Goal: Task Accomplishment & Management: Manage account settings

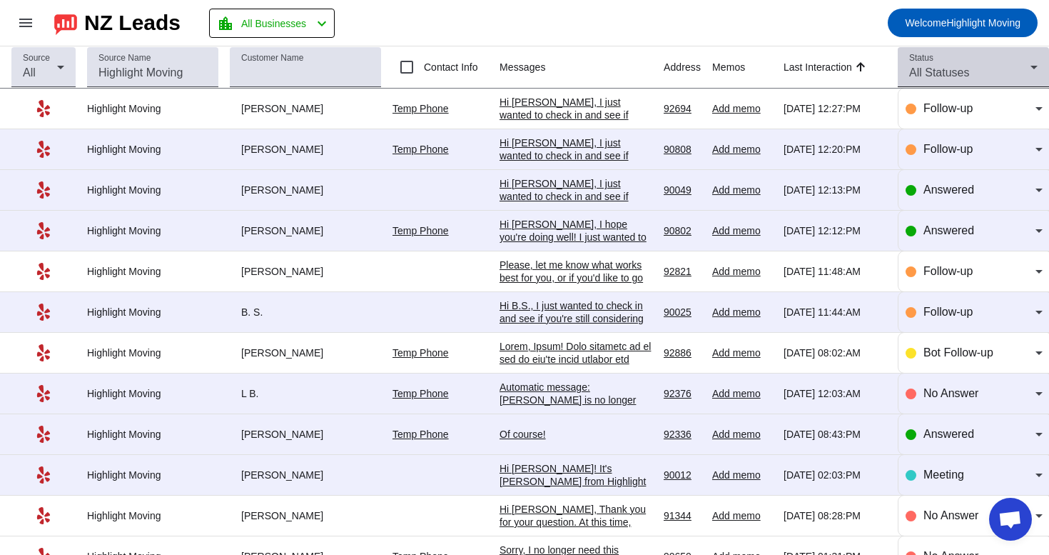
click at [929, 72] on span "All Statuses" at bounding box center [939, 72] width 60 height 12
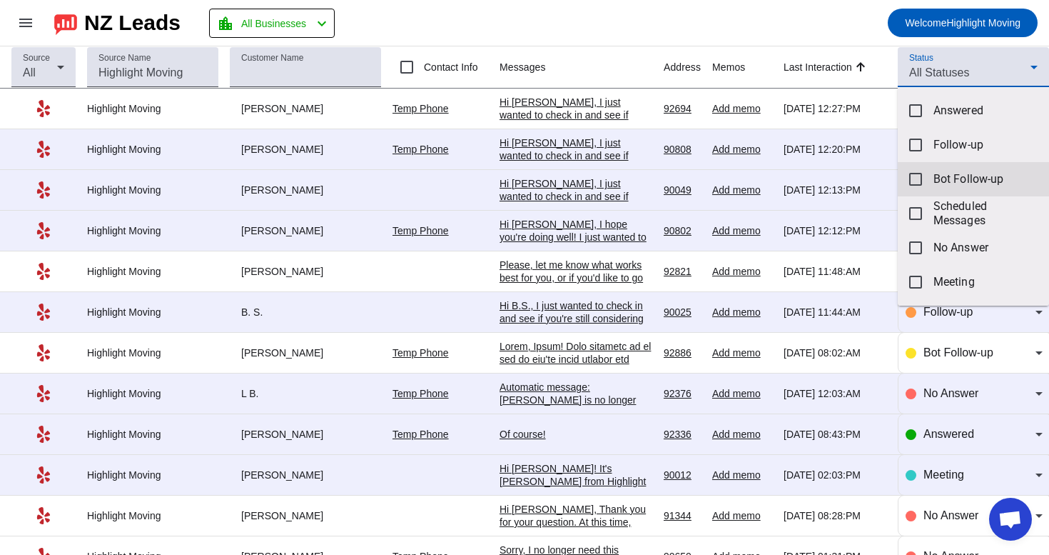
click at [912, 186] on mat-option "Bot Follow-up" at bounding box center [973, 179] width 151 height 34
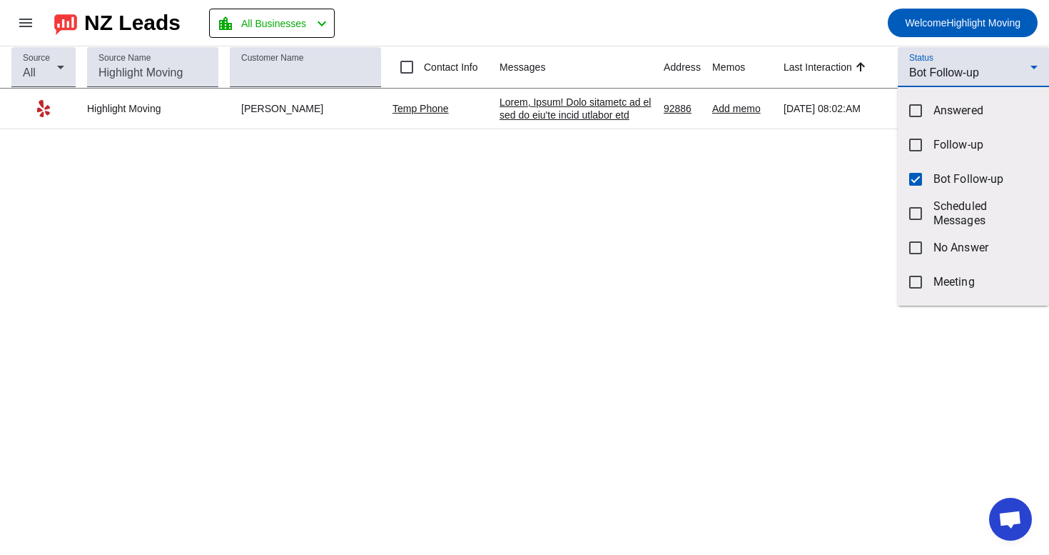
click at [547, 106] on div at bounding box center [524, 277] width 1049 height 555
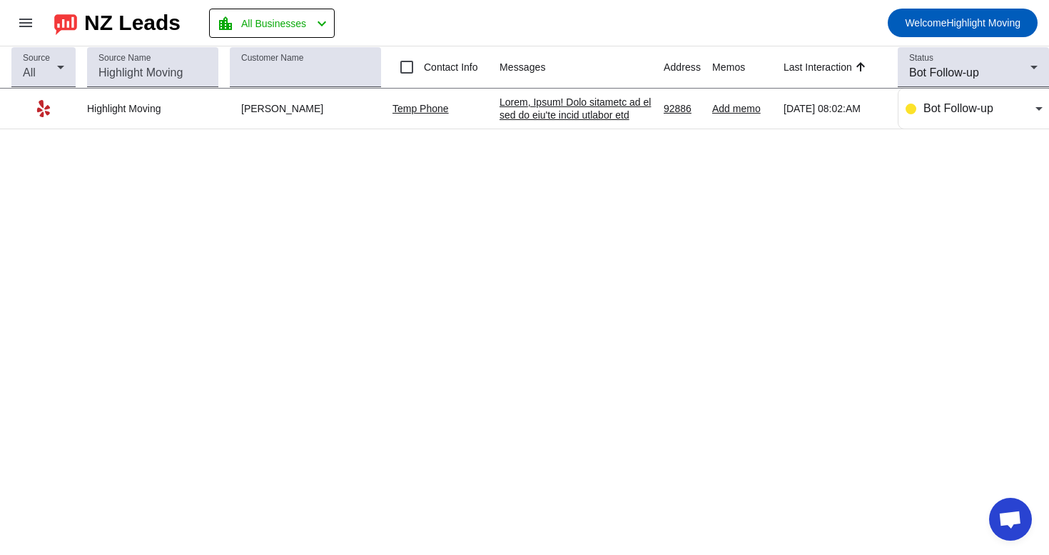
click at [547, 106] on div at bounding box center [576, 321] width 153 height 450
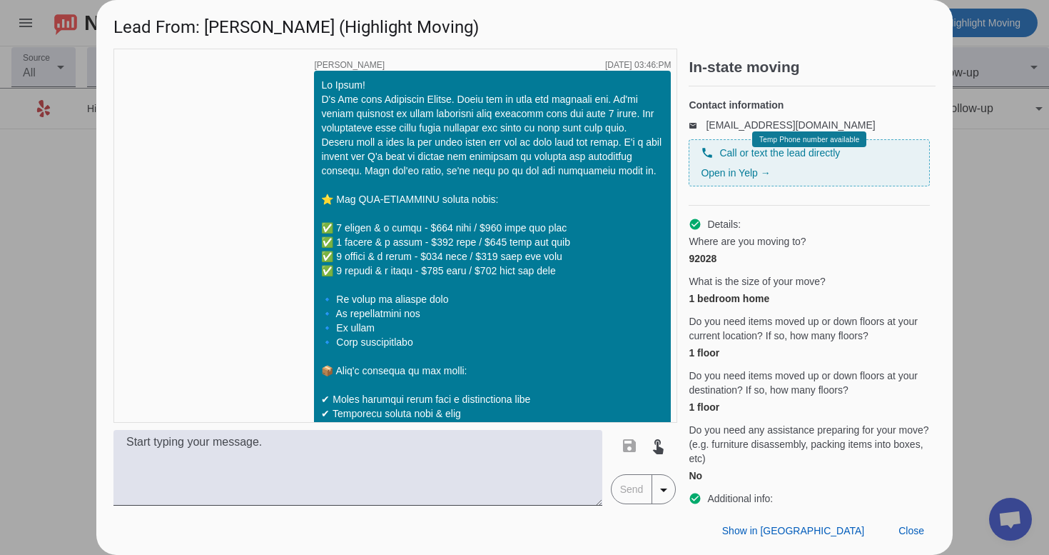
scroll to position [1538, 0]
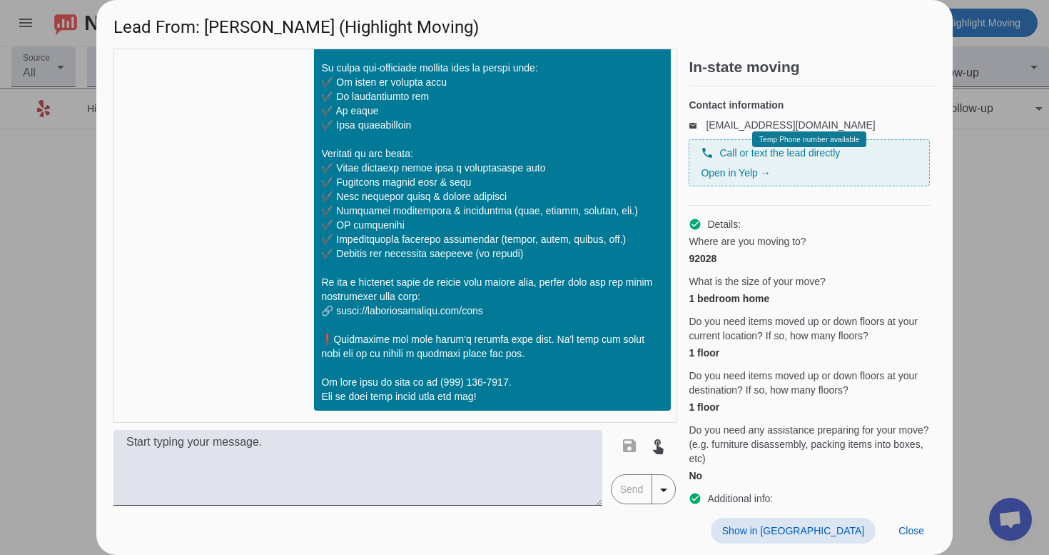
click at [982, 264] on div at bounding box center [524, 277] width 1049 height 555
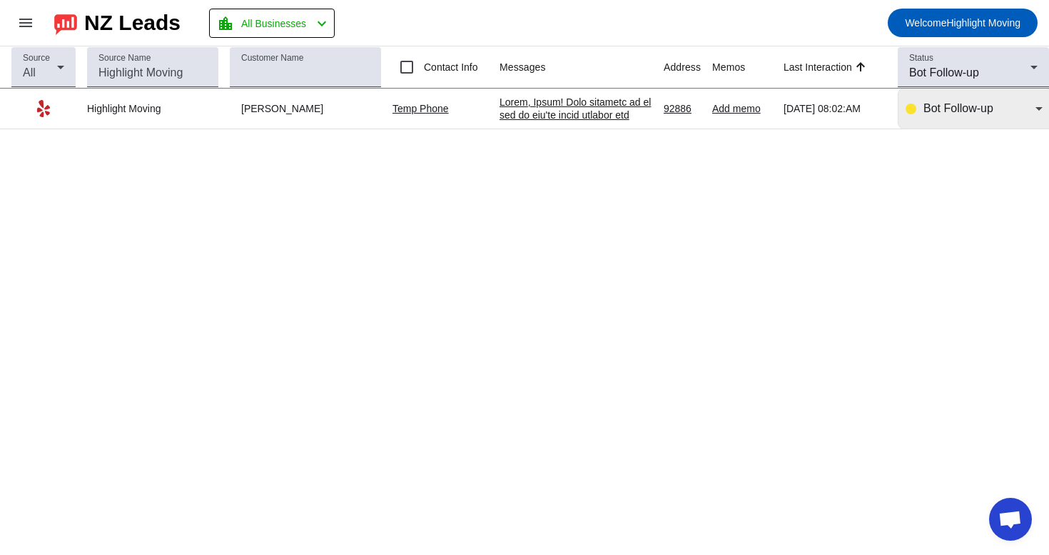
click at [933, 123] on div "Bot Follow-up" at bounding box center [974, 109] width 137 height 40
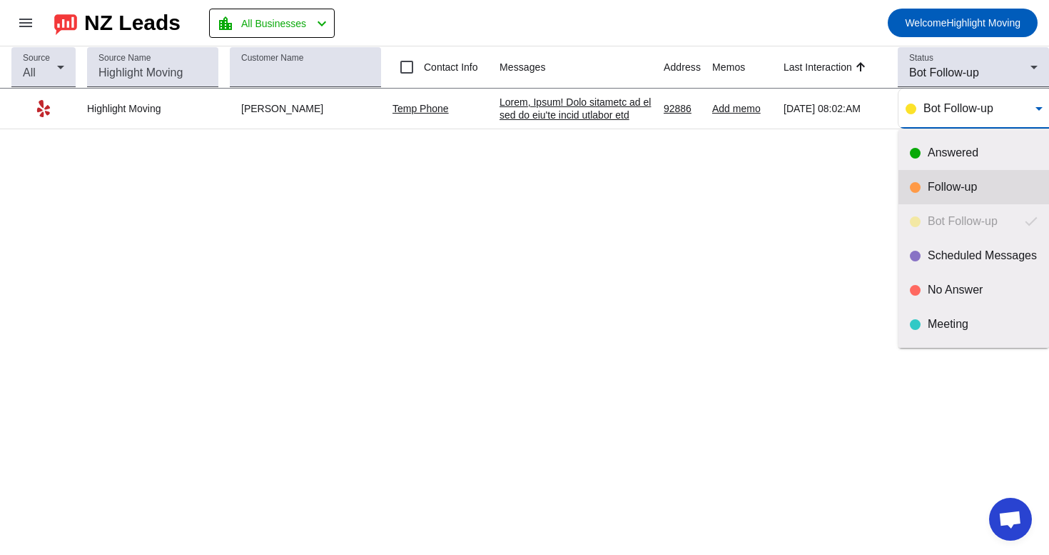
click at [937, 201] on mat-option "Follow-up" at bounding box center [974, 187] width 151 height 34
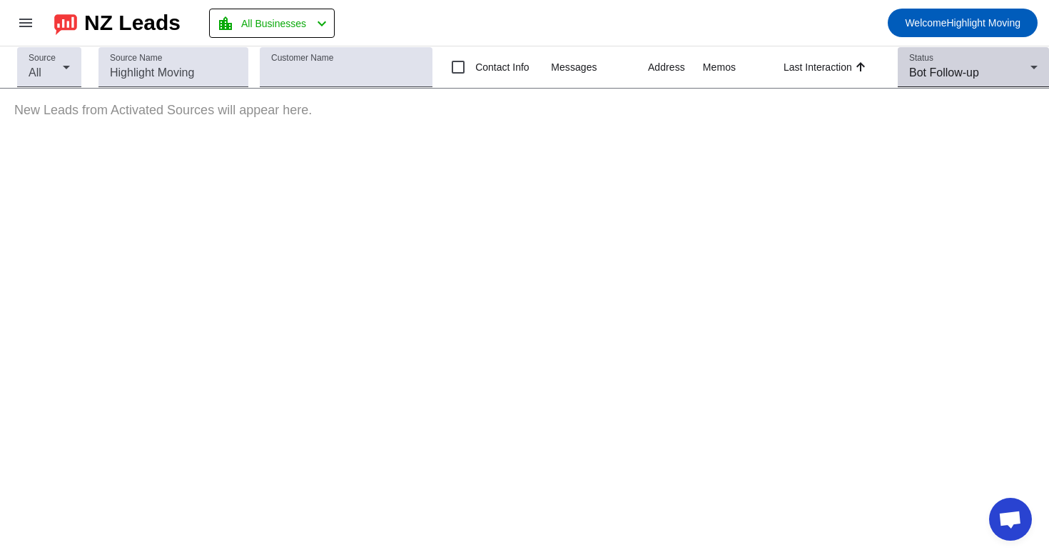
click at [929, 62] on mat-label "Status" at bounding box center [921, 58] width 24 height 9
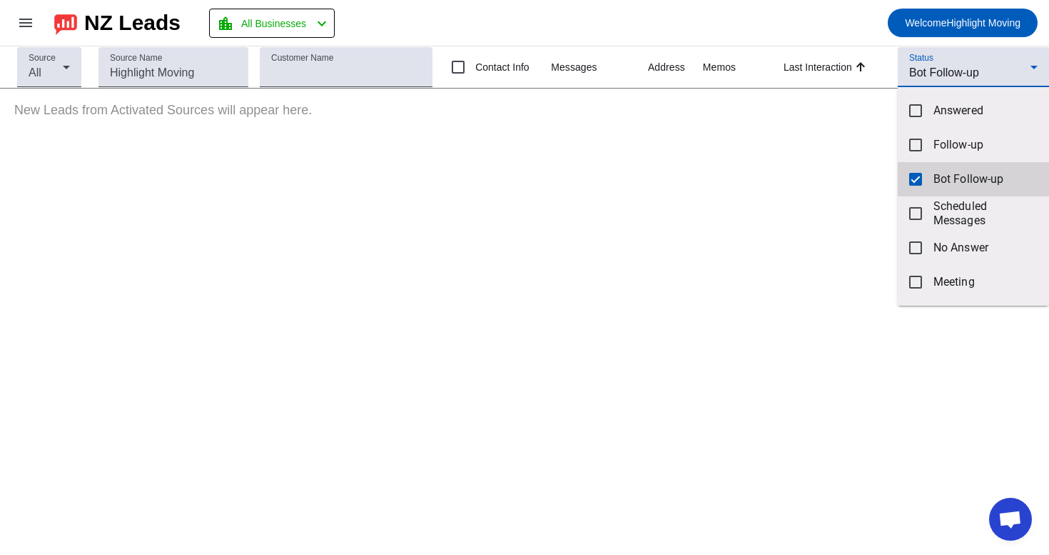
click at [920, 173] on mat-pseudo-checkbox at bounding box center [915, 179] width 13 height 13
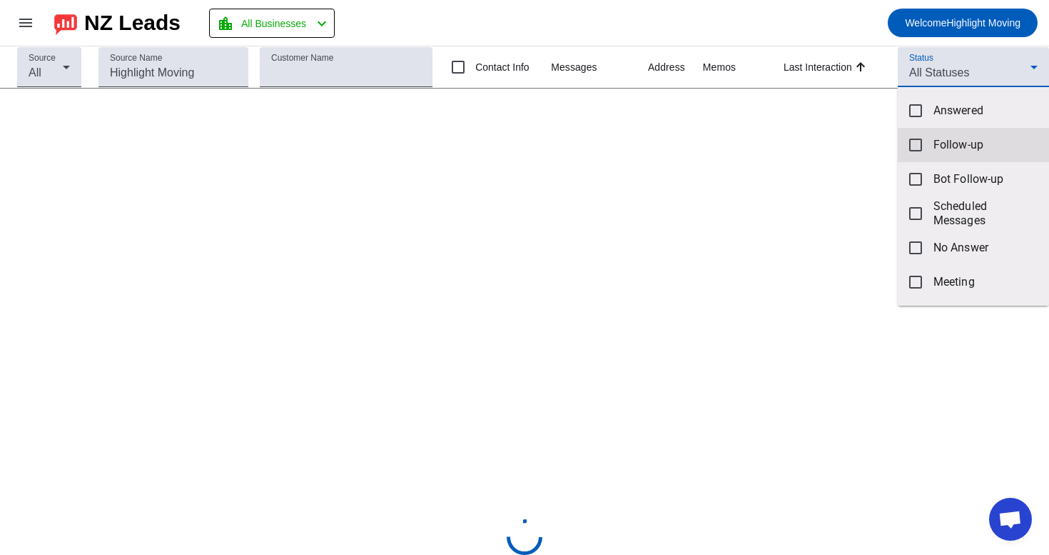
click at [927, 146] on mat-option "Follow-up" at bounding box center [973, 145] width 151 height 34
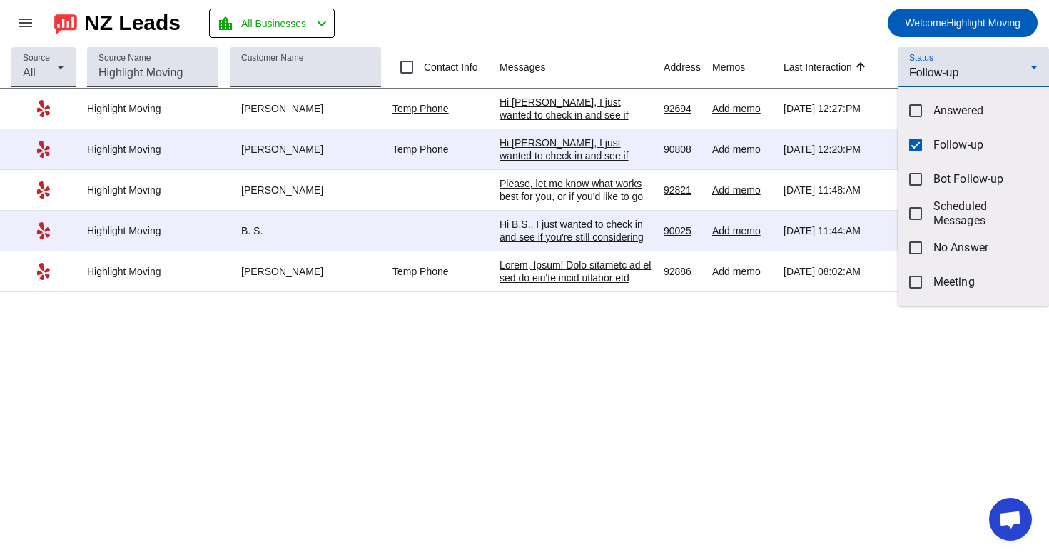
click at [570, 264] on div at bounding box center [524, 277] width 1049 height 555
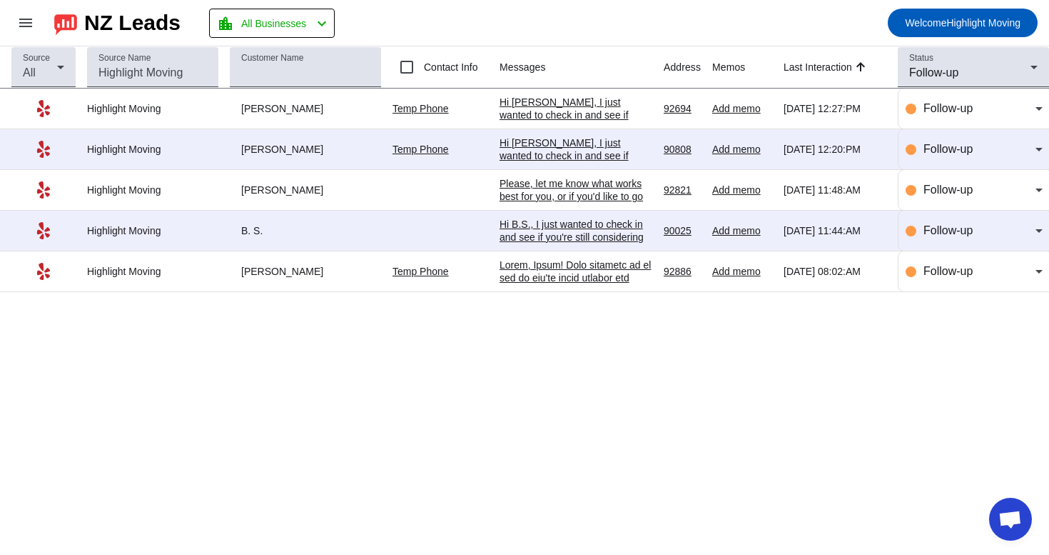
click at [567, 274] on div at bounding box center [576, 483] width 153 height 450
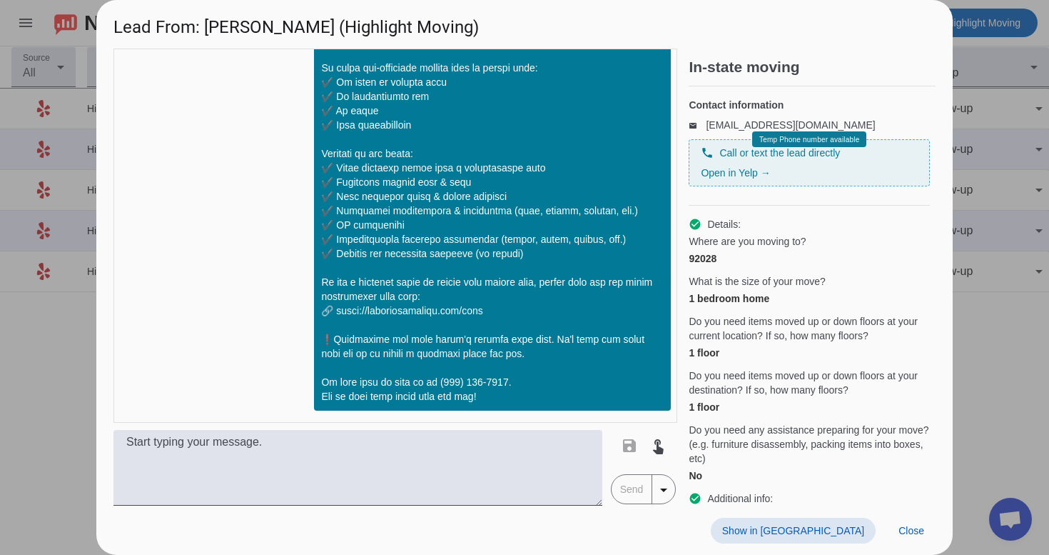
click at [840, 541] on span at bounding box center [793, 531] width 165 height 26
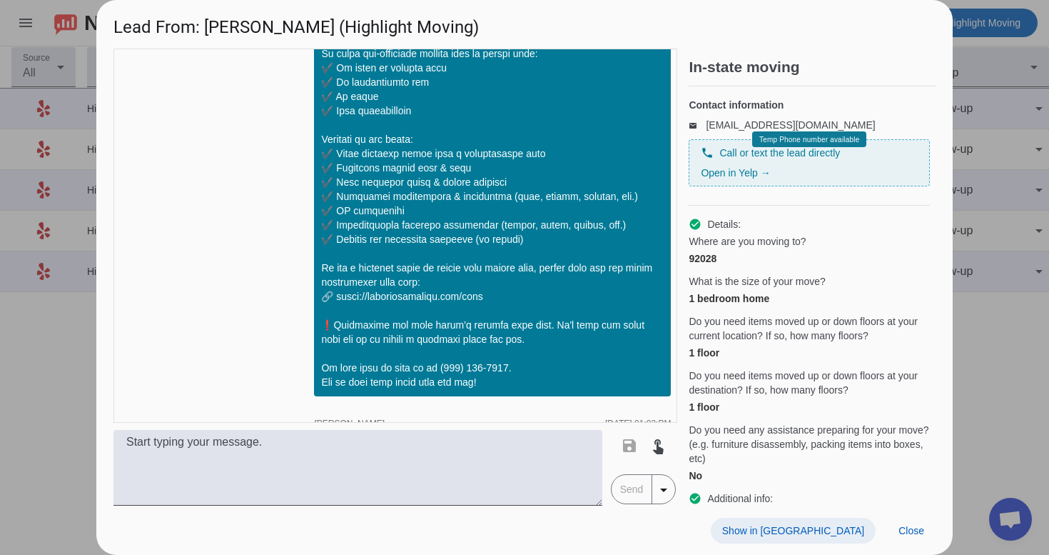
scroll to position [1785, 0]
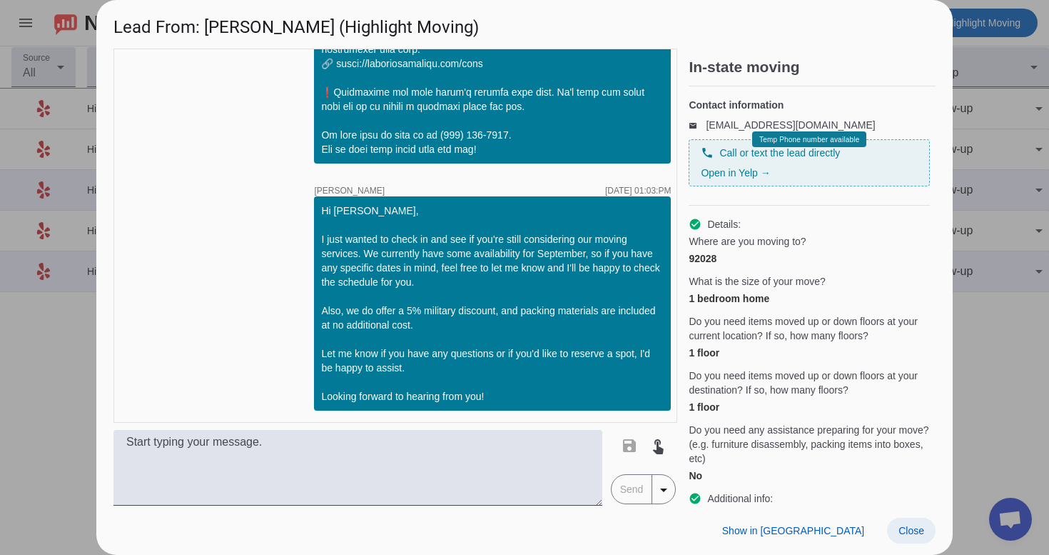
click at [912, 539] on span at bounding box center [911, 531] width 49 height 26
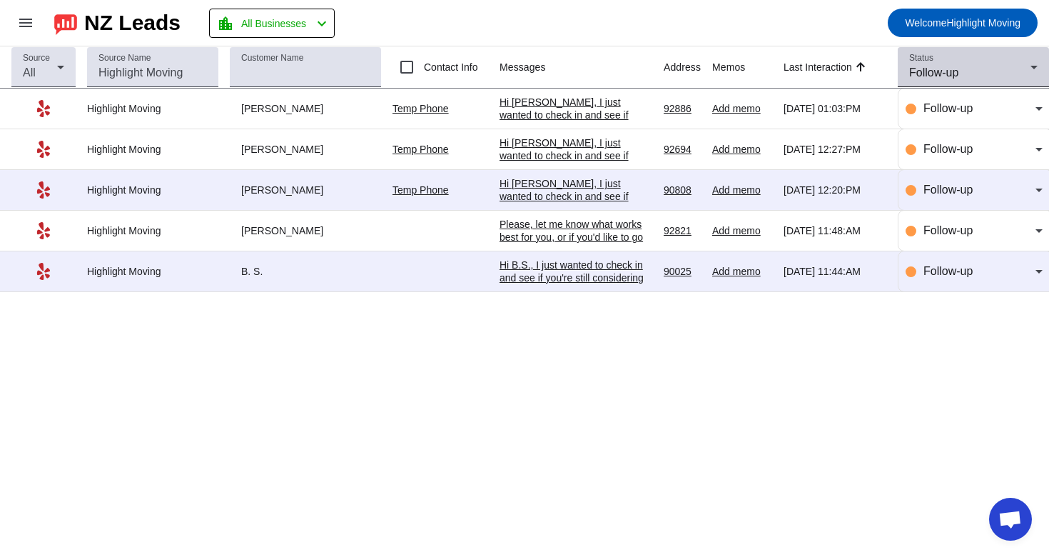
click at [968, 61] on div "Status Follow-up" at bounding box center [973, 67] width 128 height 40
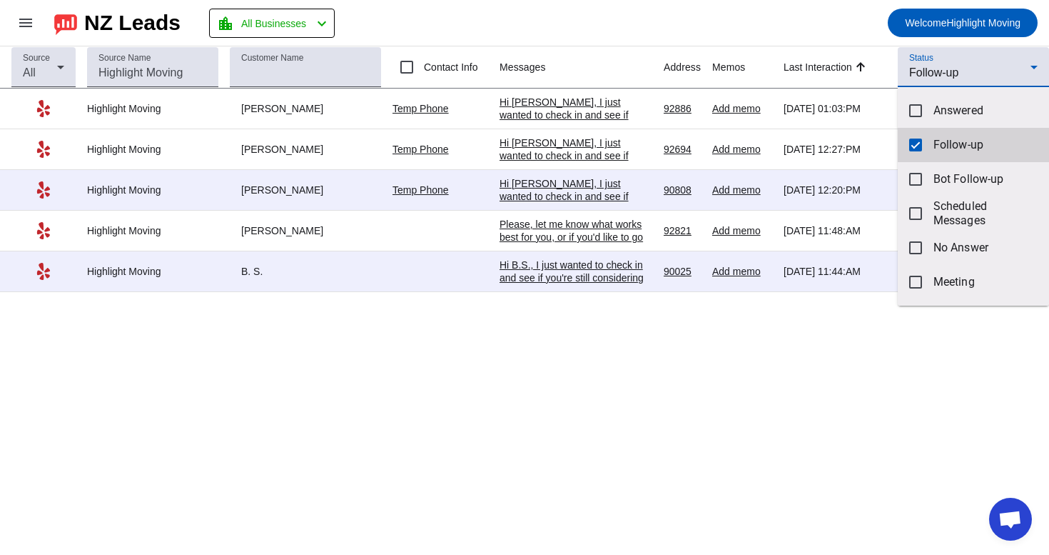
click at [927, 148] on mat-option "Follow-up" at bounding box center [973, 145] width 151 height 34
